Goal: Transaction & Acquisition: Purchase product/service

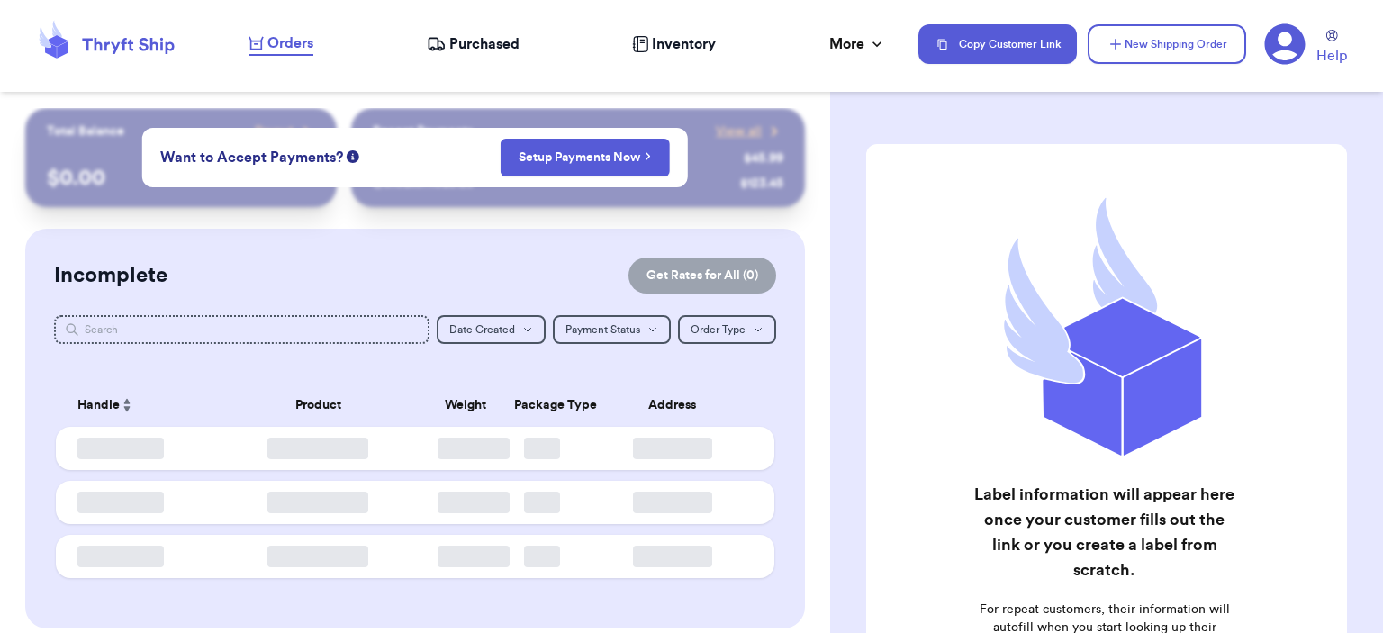
checkbox input "false"
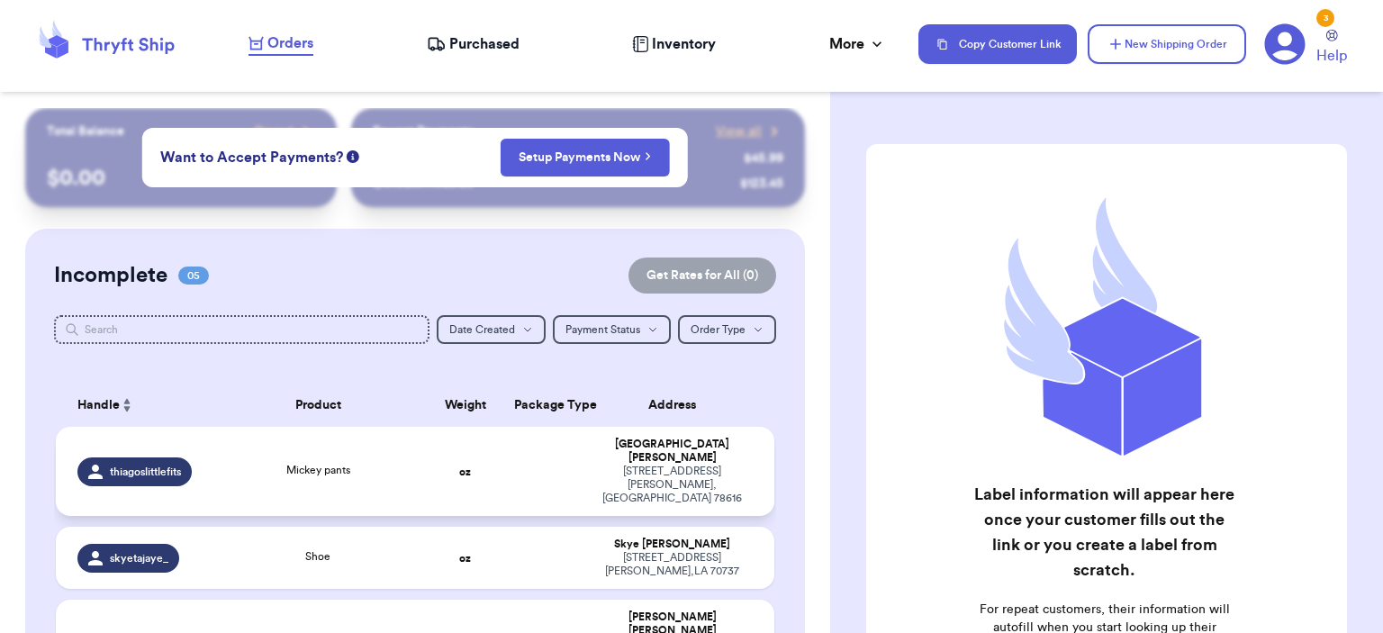
click at [335, 462] on div "Mickey pants" at bounding box center [318, 470] width 64 height 16
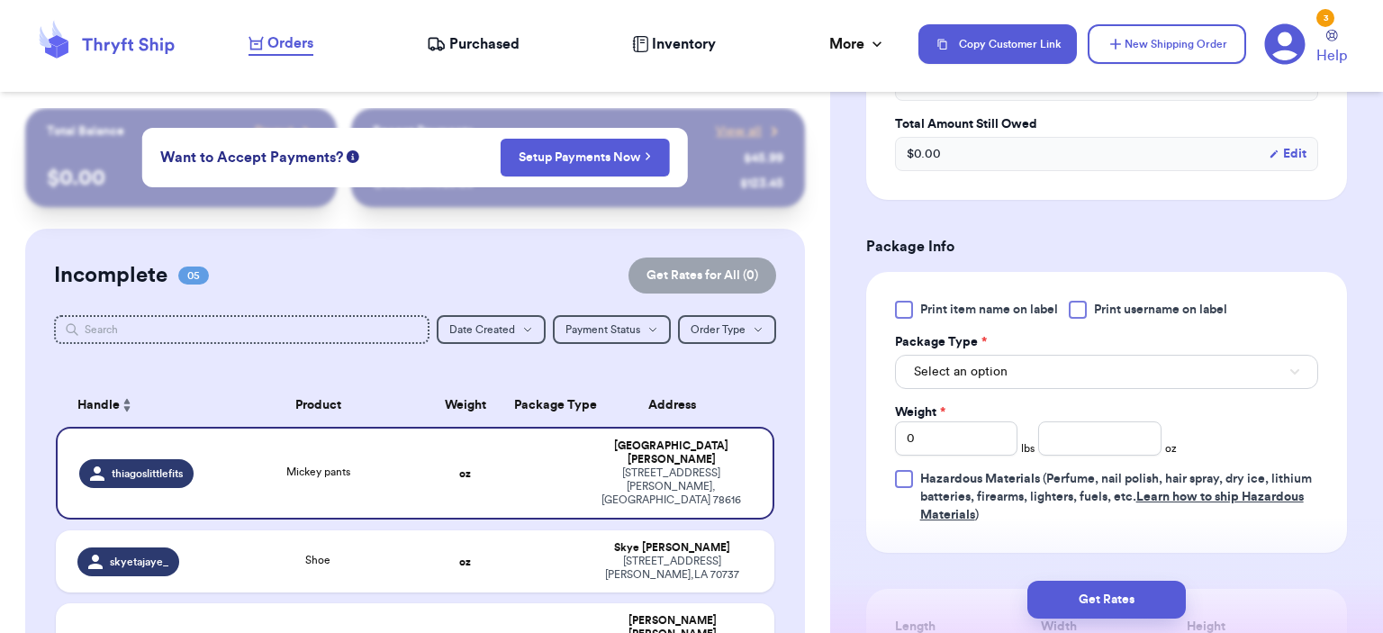
scroll to position [811, 0]
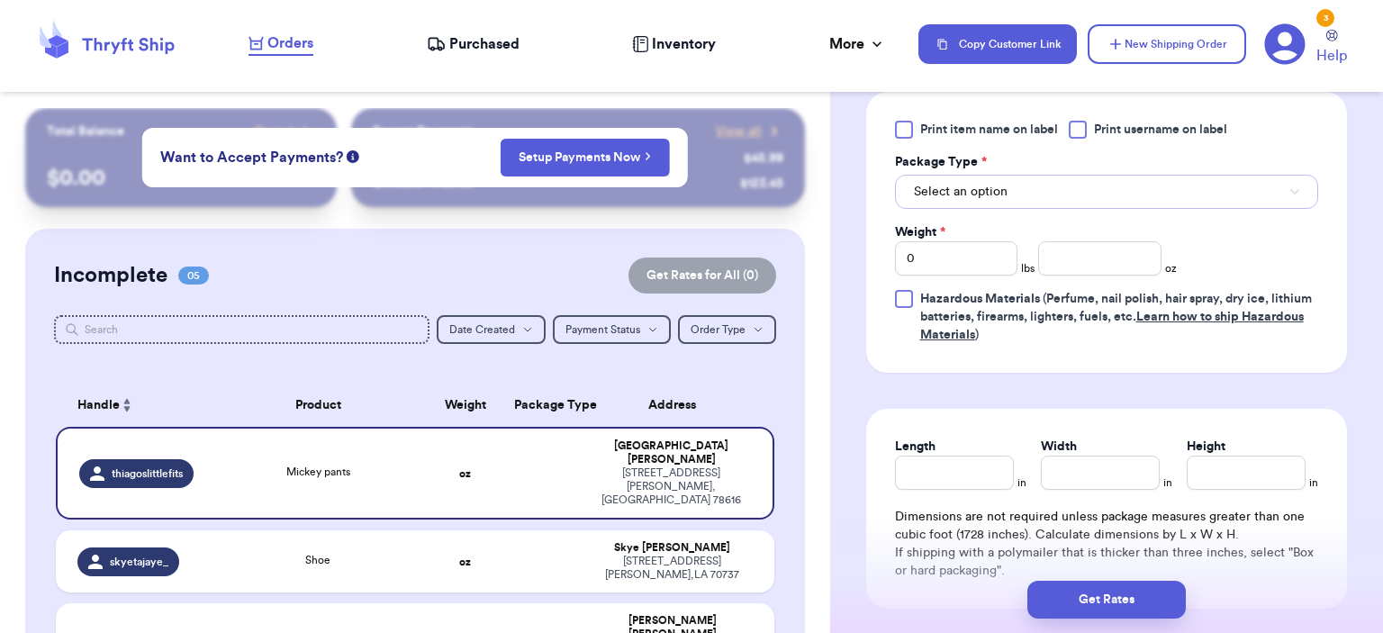
click at [1066, 190] on button "Select an option" at bounding box center [1106, 192] width 423 height 34
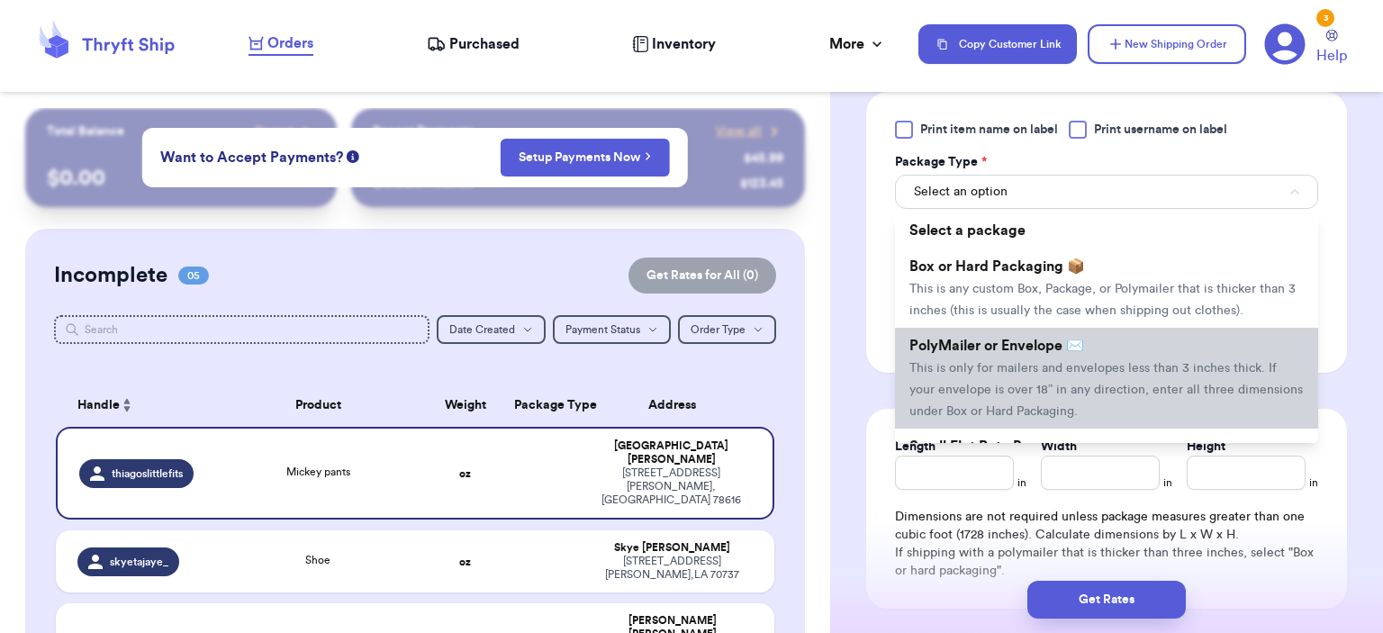
click at [1056, 370] on span "This is only for mailers and envelopes less than 3 inches thick. If your envelo…" at bounding box center [1107, 390] width 394 height 56
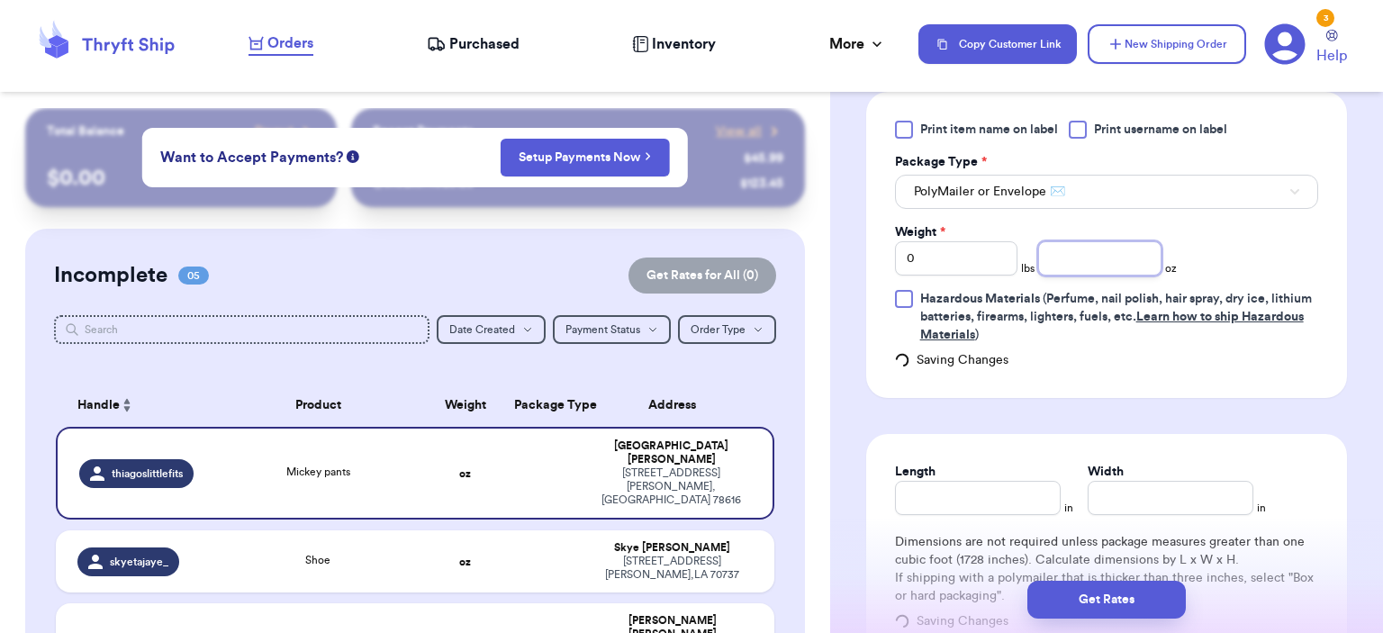
click at [1071, 251] on input "number" at bounding box center [1100, 258] width 123 height 34
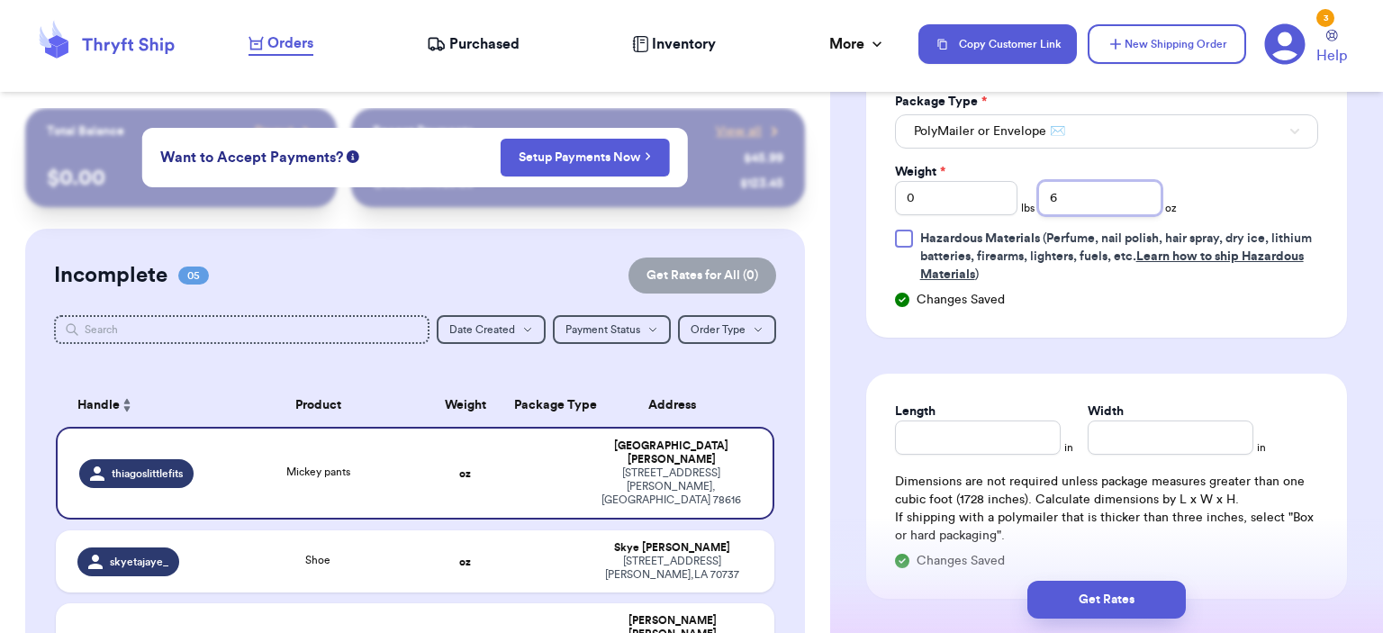
scroll to position [901, 0]
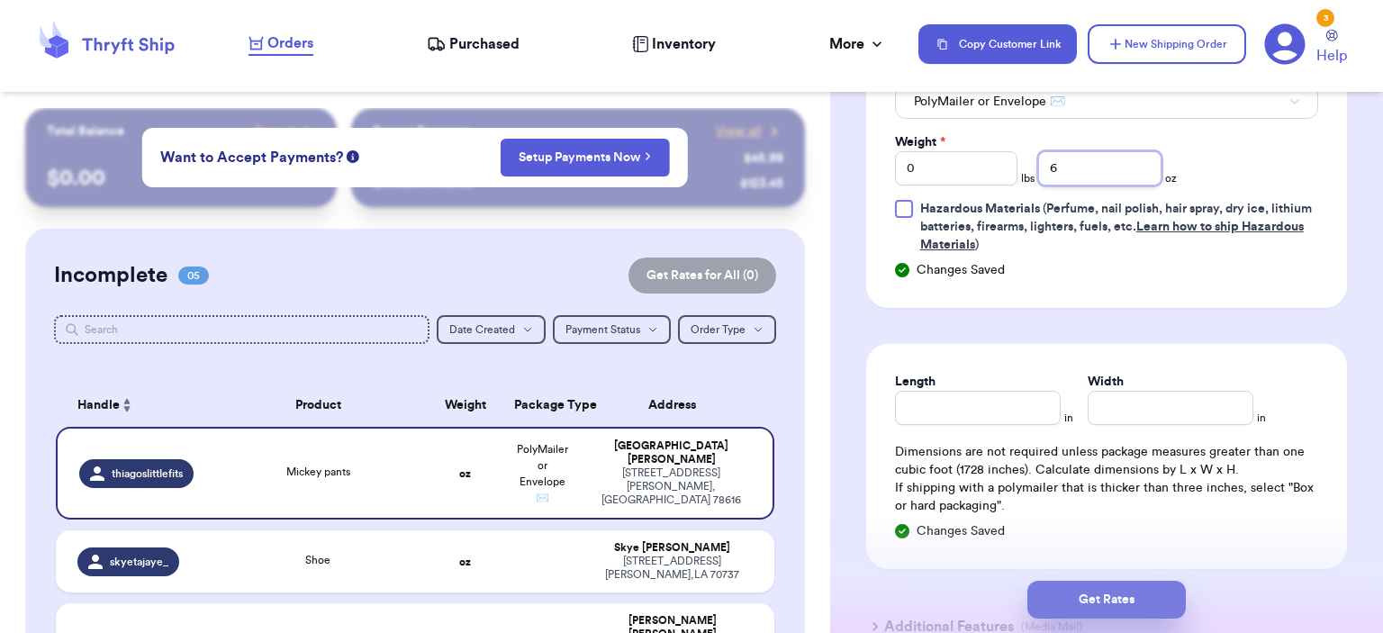
type input "6"
click at [1124, 591] on button "Get Rates" at bounding box center [1107, 600] width 159 height 38
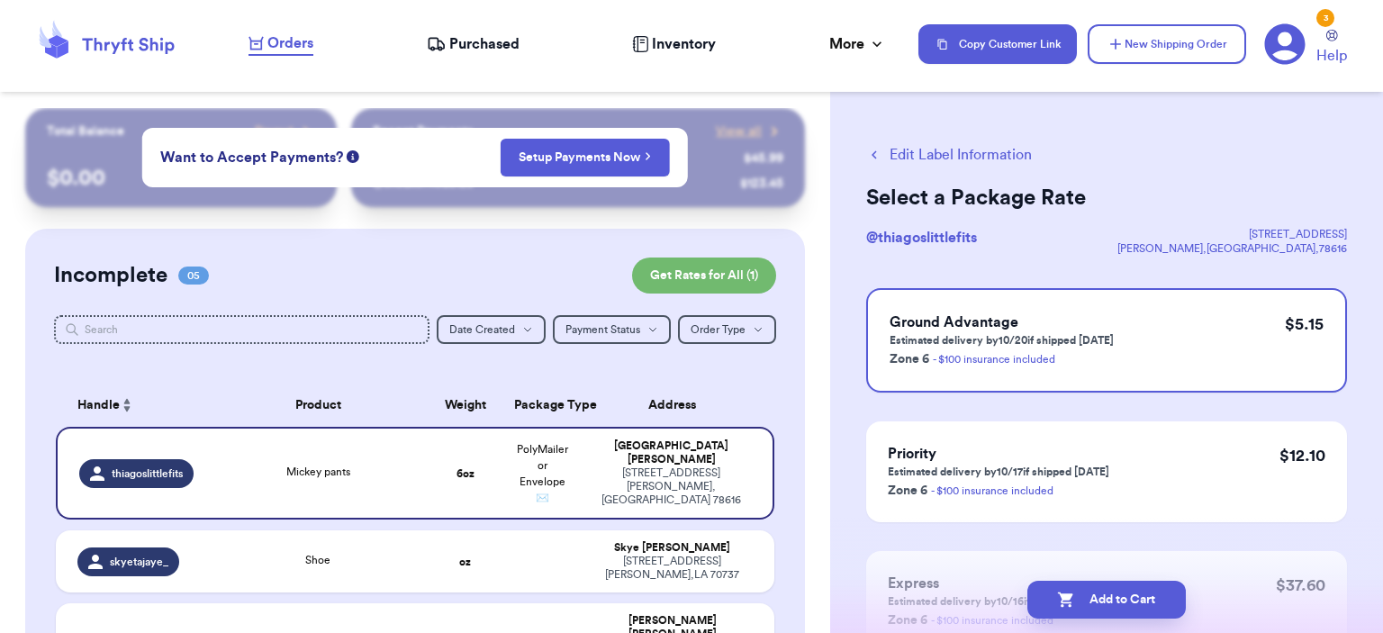
click at [970, 155] on button "Edit Label Information" at bounding box center [949, 155] width 166 height 22
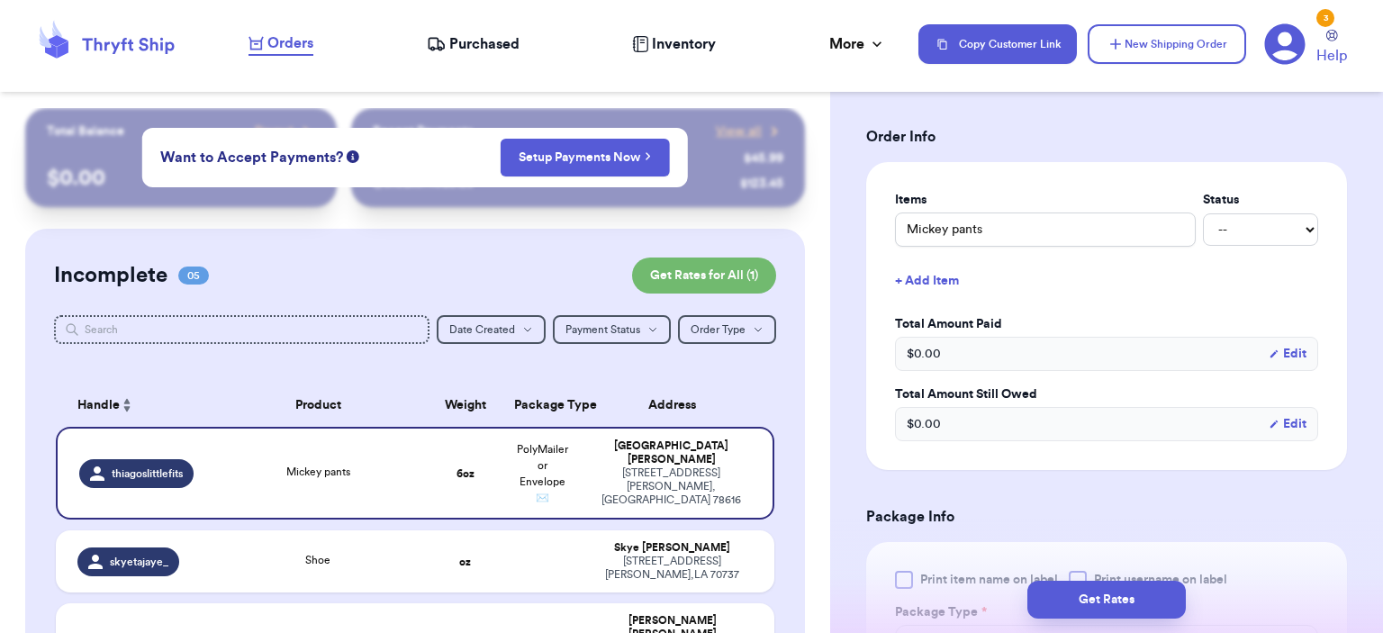
scroll to position [630, 0]
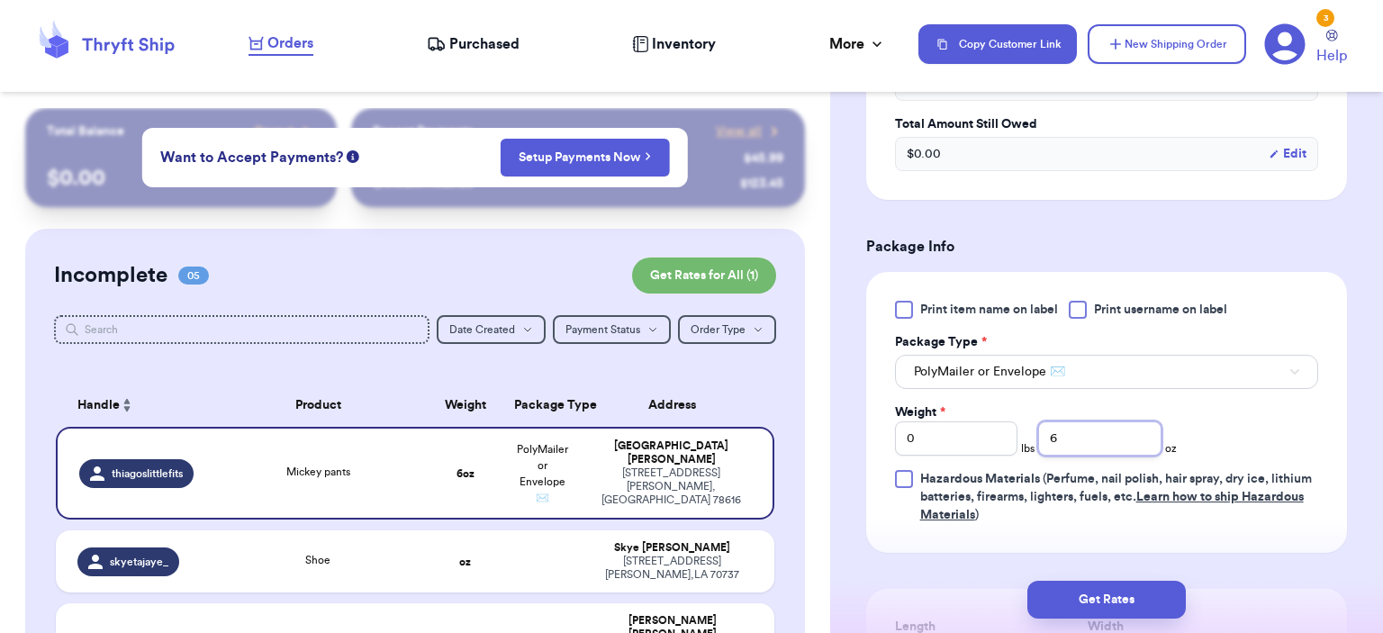
drag, startPoint x: 1122, startPoint y: 424, endPoint x: 976, endPoint y: 422, distance: 145.9
click at [985, 425] on div "Weight * 0 lbs 6 oz" at bounding box center [1036, 430] width 283 height 52
type input "4"
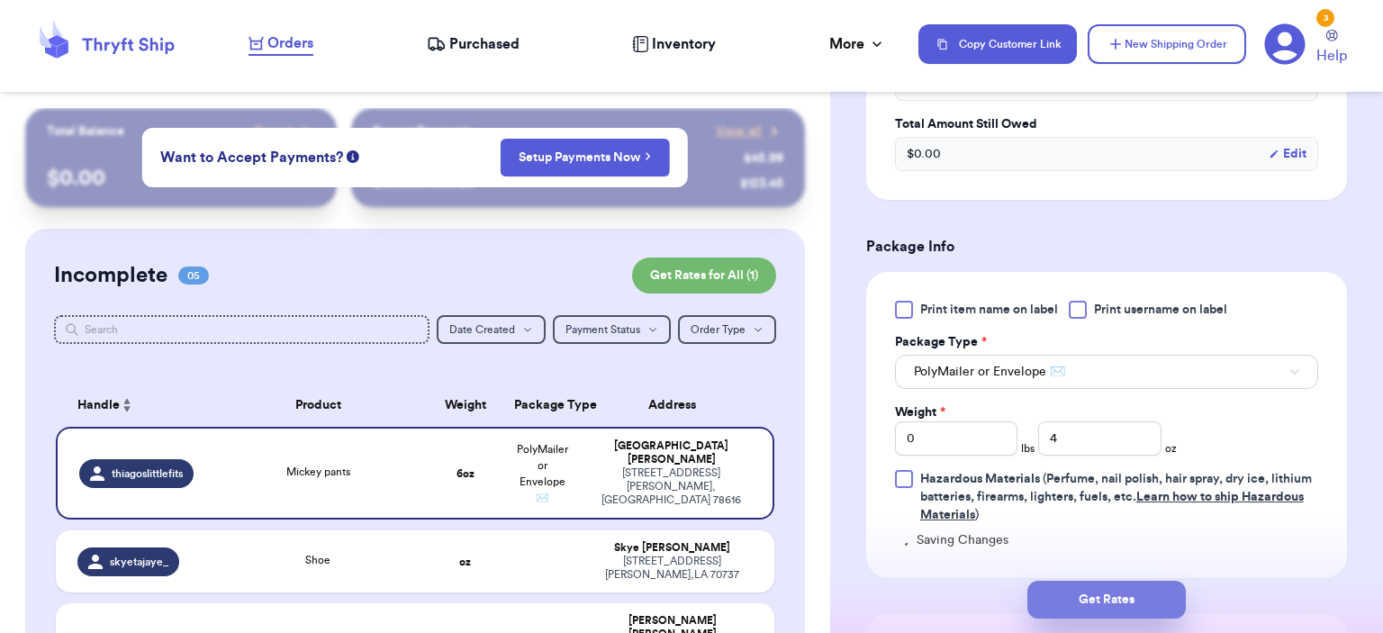
click at [1139, 599] on button "Get Rates" at bounding box center [1107, 600] width 159 height 38
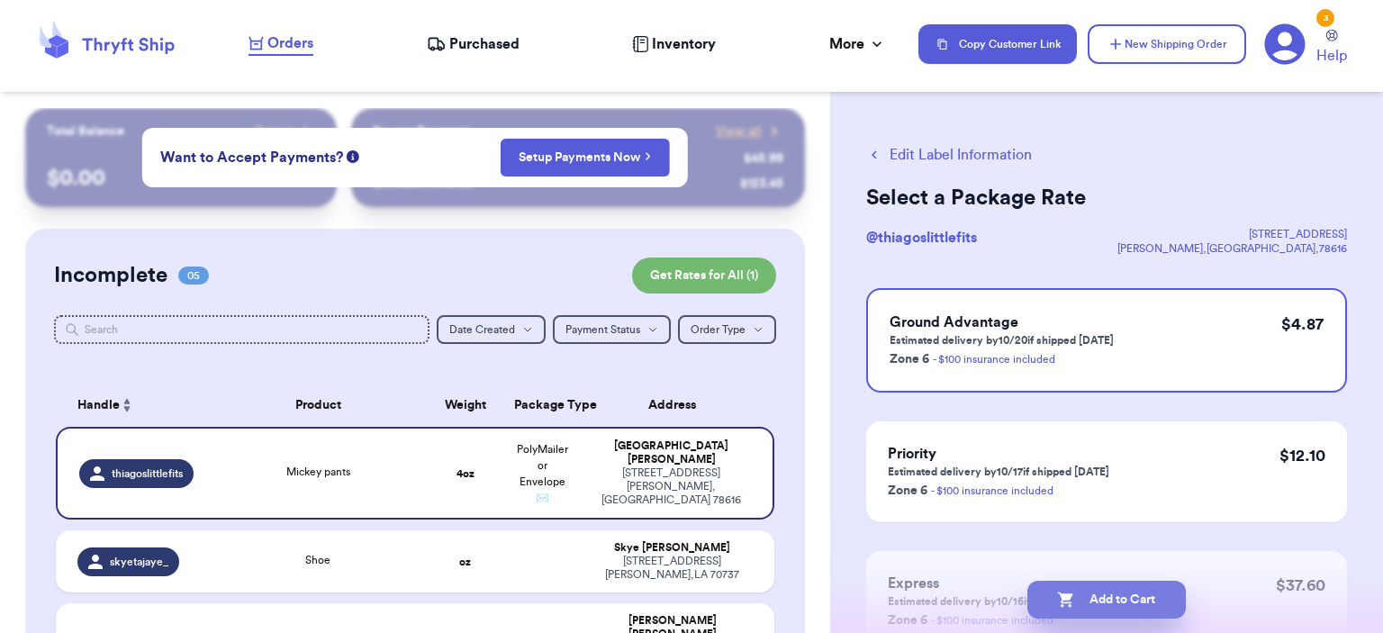
click at [1141, 592] on button "Add to Cart" at bounding box center [1107, 600] width 159 height 38
